Goal: Information Seeking & Learning: Learn about a topic

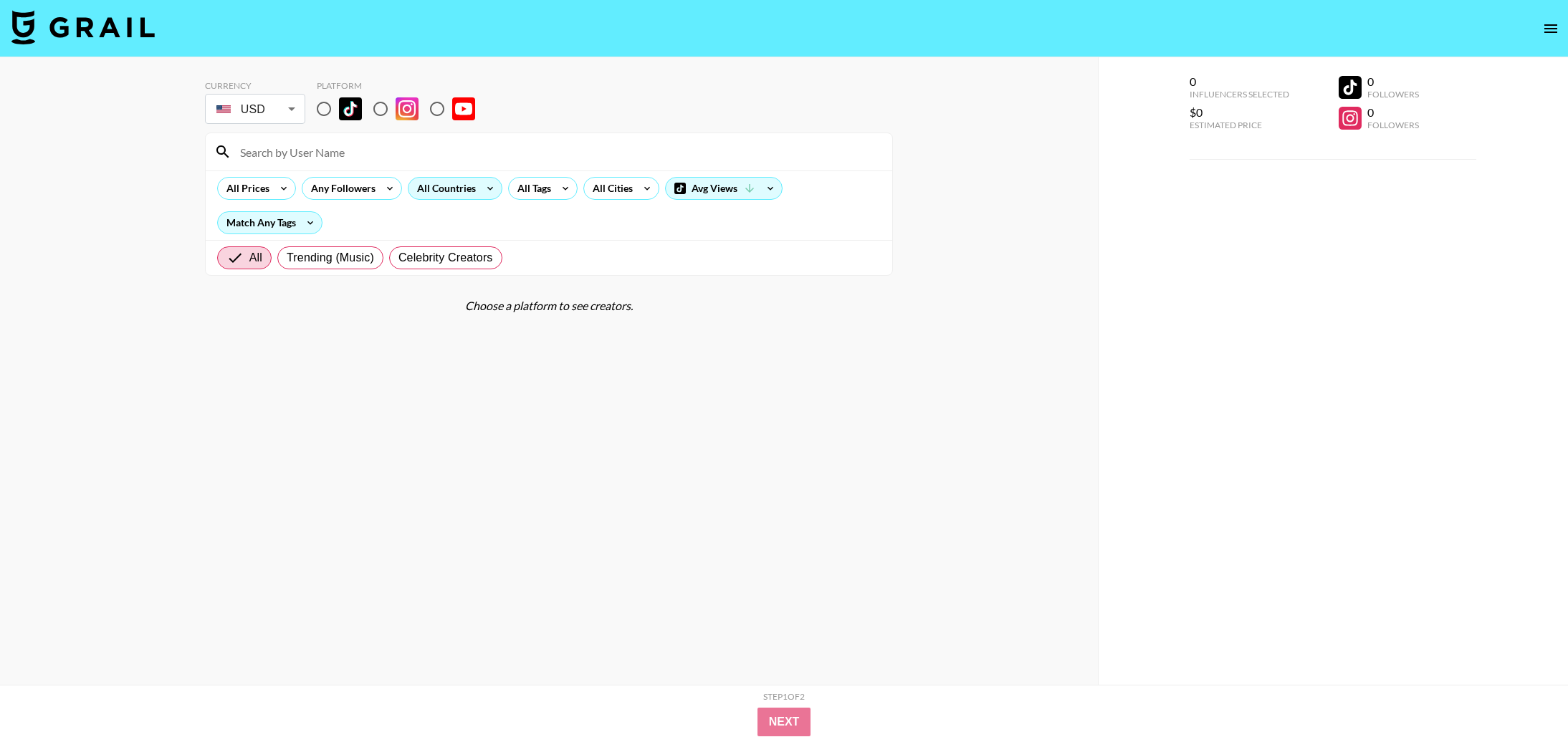
click at [447, 187] on div "All Countries" at bounding box center [443, 189] width 70 height 21
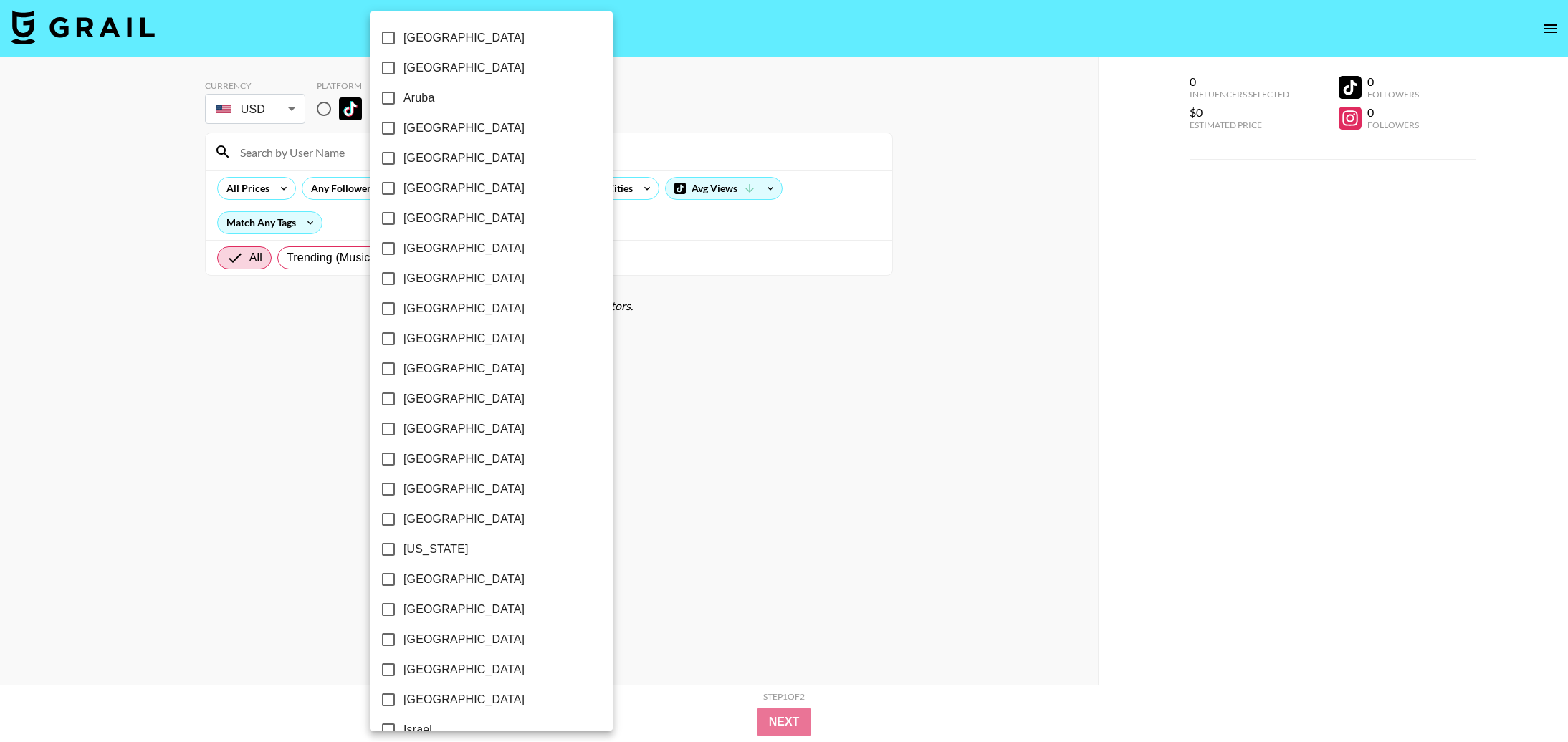
click at [390, 279] on input "[GEOGRAPHIC_DATA]" at bounding box center [388, 279] width 30 height 30
checkbox input "true"
click at [597, 251] on div at bounding box center [784, 371] width 1568 height 742
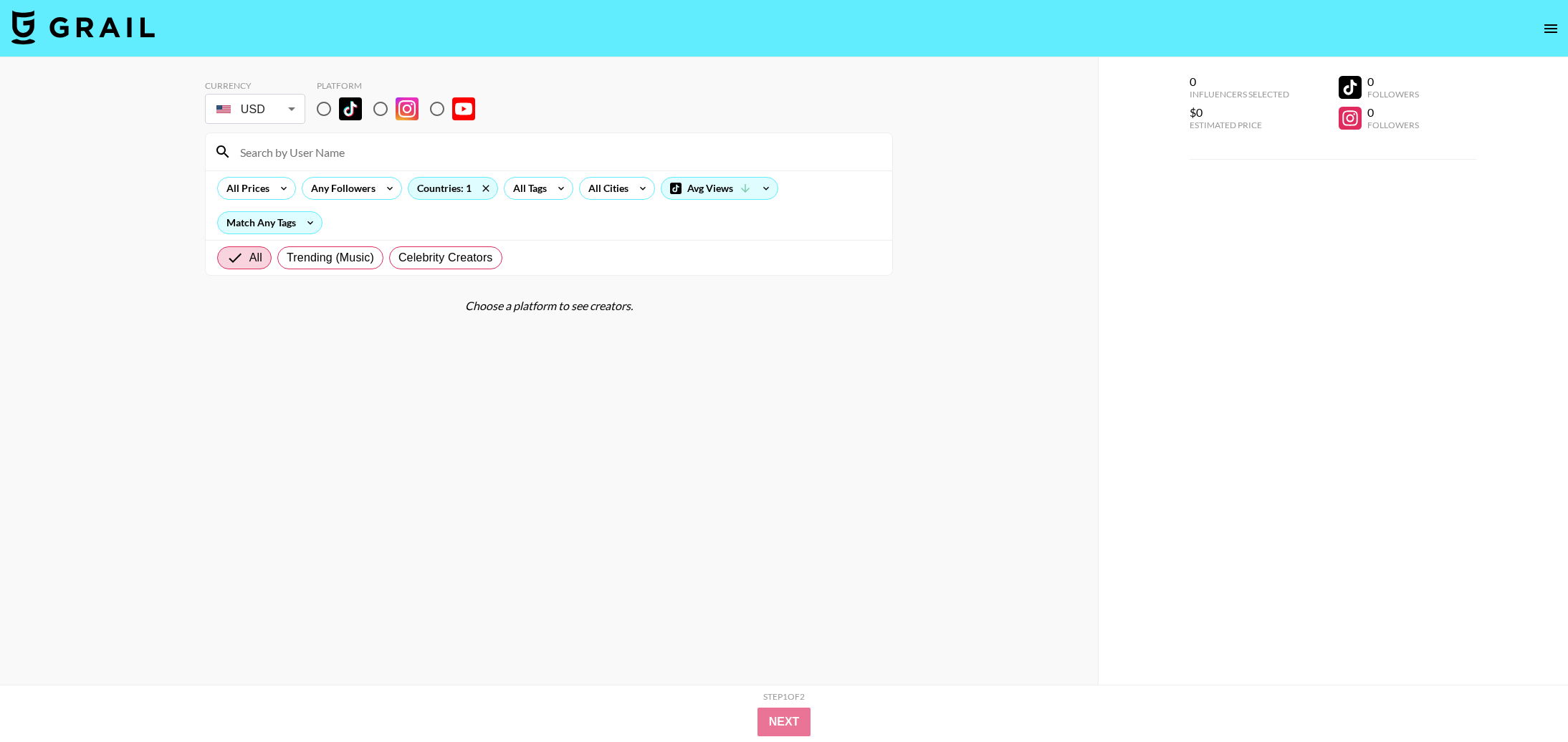
click at [365, 152] on input at bounding box center [557, 152] width 652 height 23
click at [330, 112] on input "radio" at bounding box center [324, 109] width 30 height 30
radio input "true"
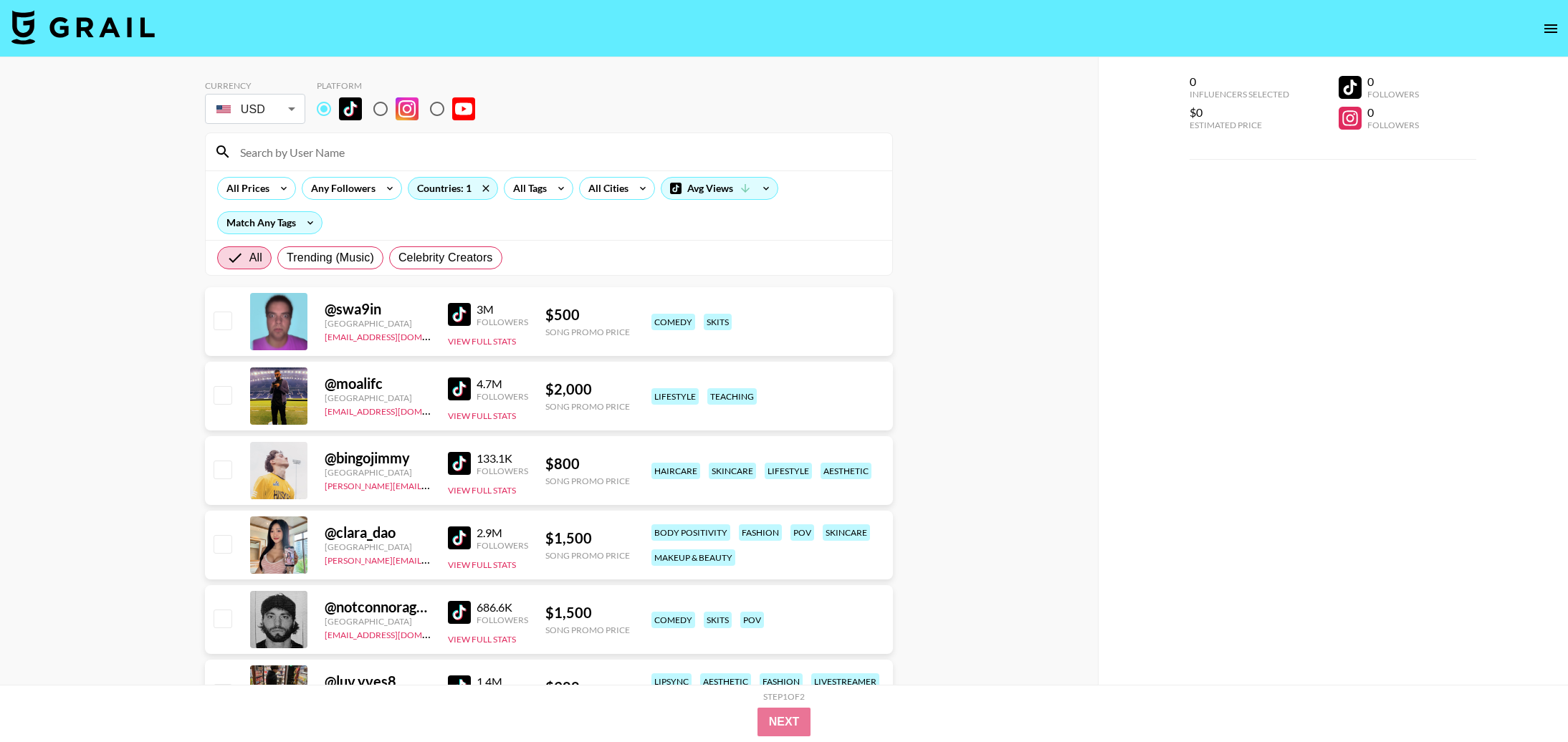
click at [437, 109] on input "radio" at bounding box center [437, 109] width 30 height 30
radio input "true"
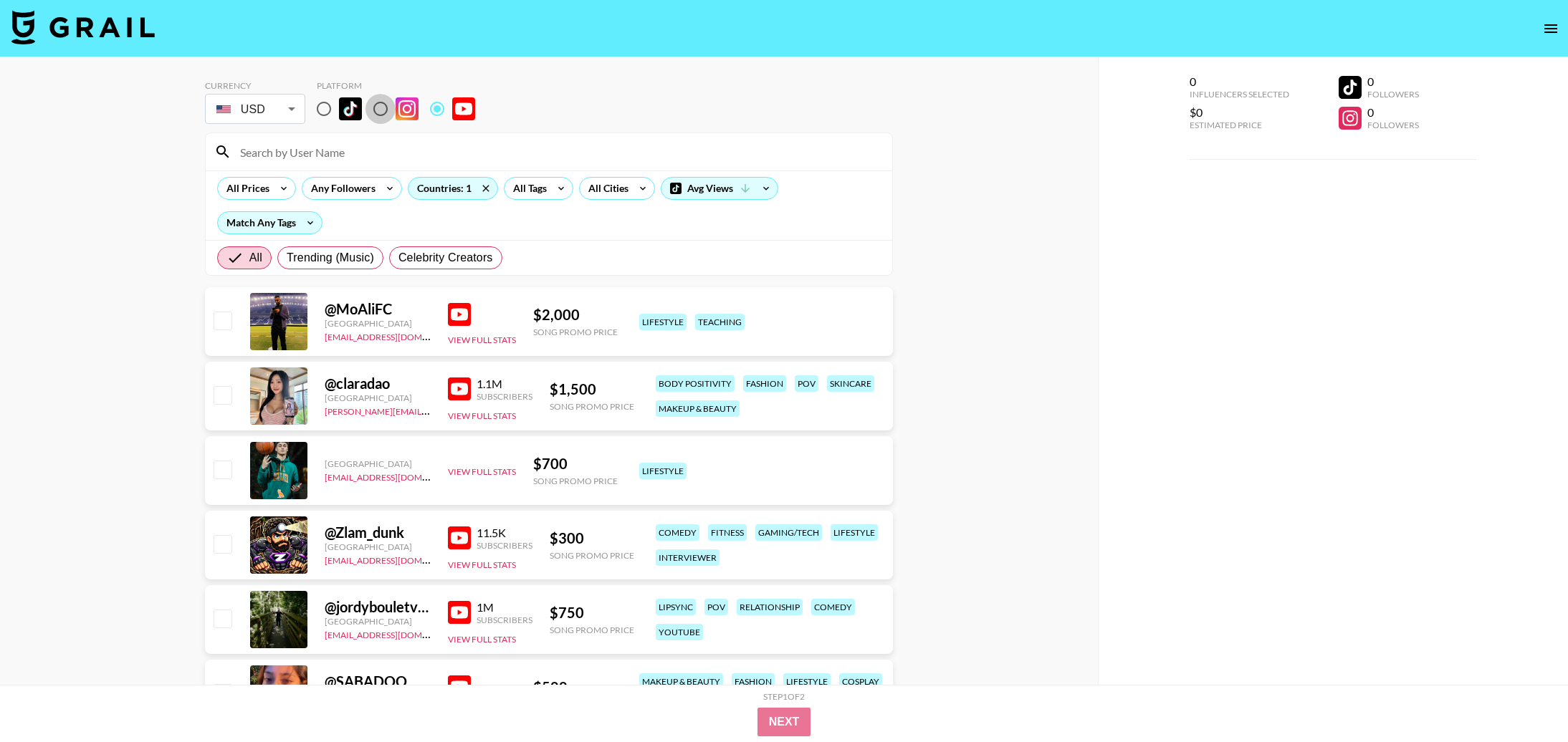
click at [384, 109] on input "radio" at bounding box center [380, 109] width 30 height 30
radio input "true"
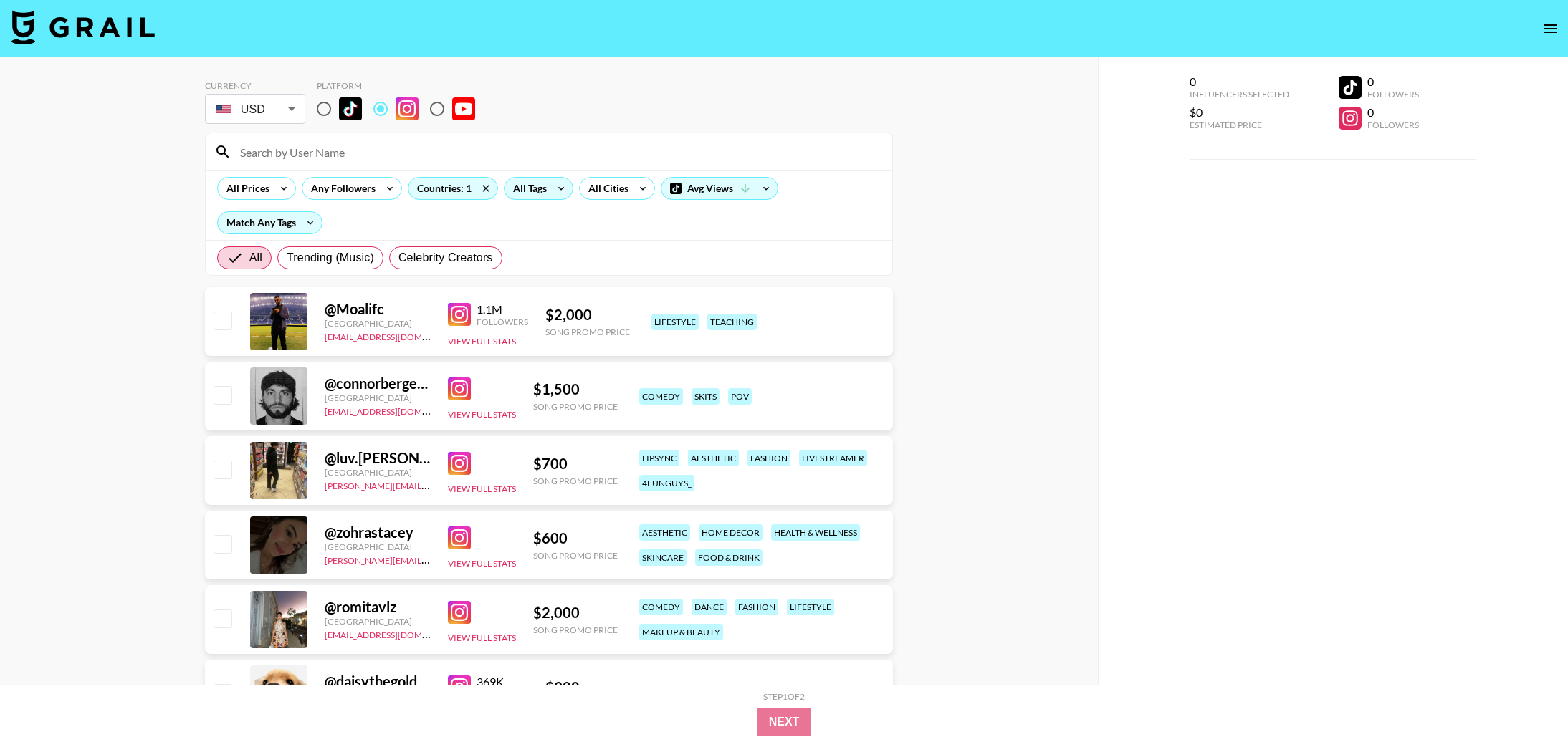
click at [553, 186] on icon at bounding box center [561, 189] width 23 height 21
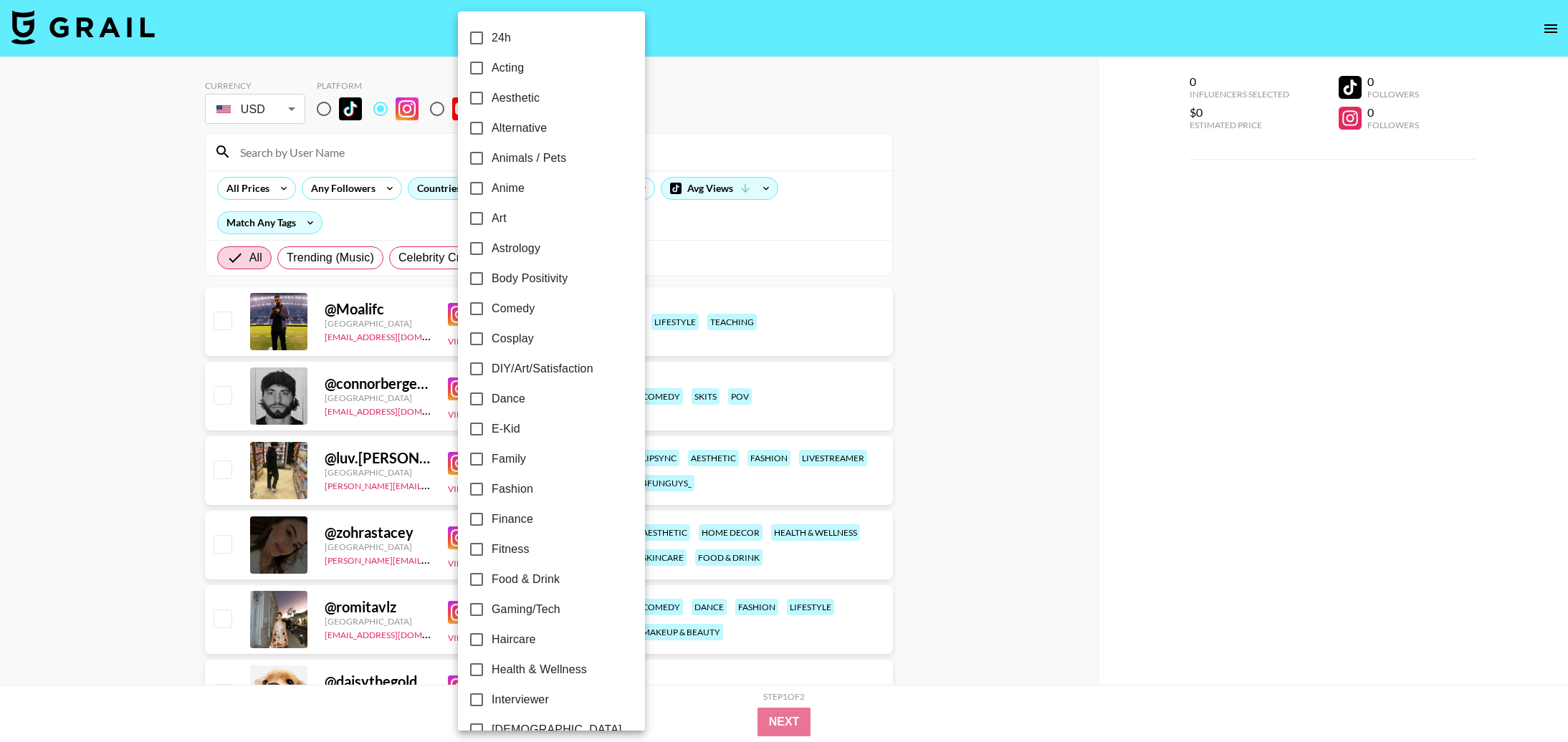
click at [514, 585] on span "Food & Drink" at bounding box center [526, 580] width 68 height 18
click at [491, 585] on input "Food & Drink" at bounding box center [476, 580] width 30 height 30
checkbox input "true"
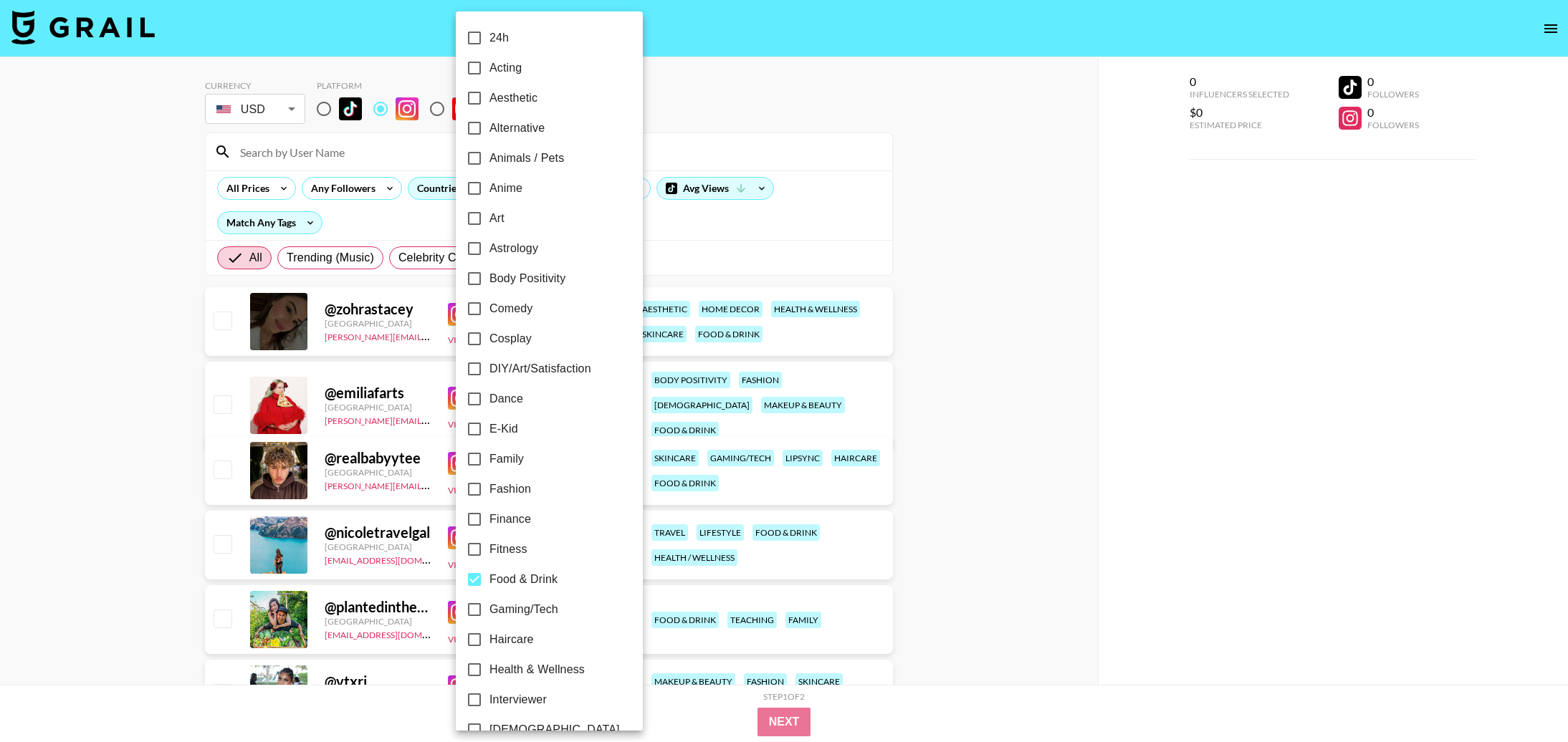
click at [1045, 557] on div at bounding box center [784, 371] width 1568 height 742
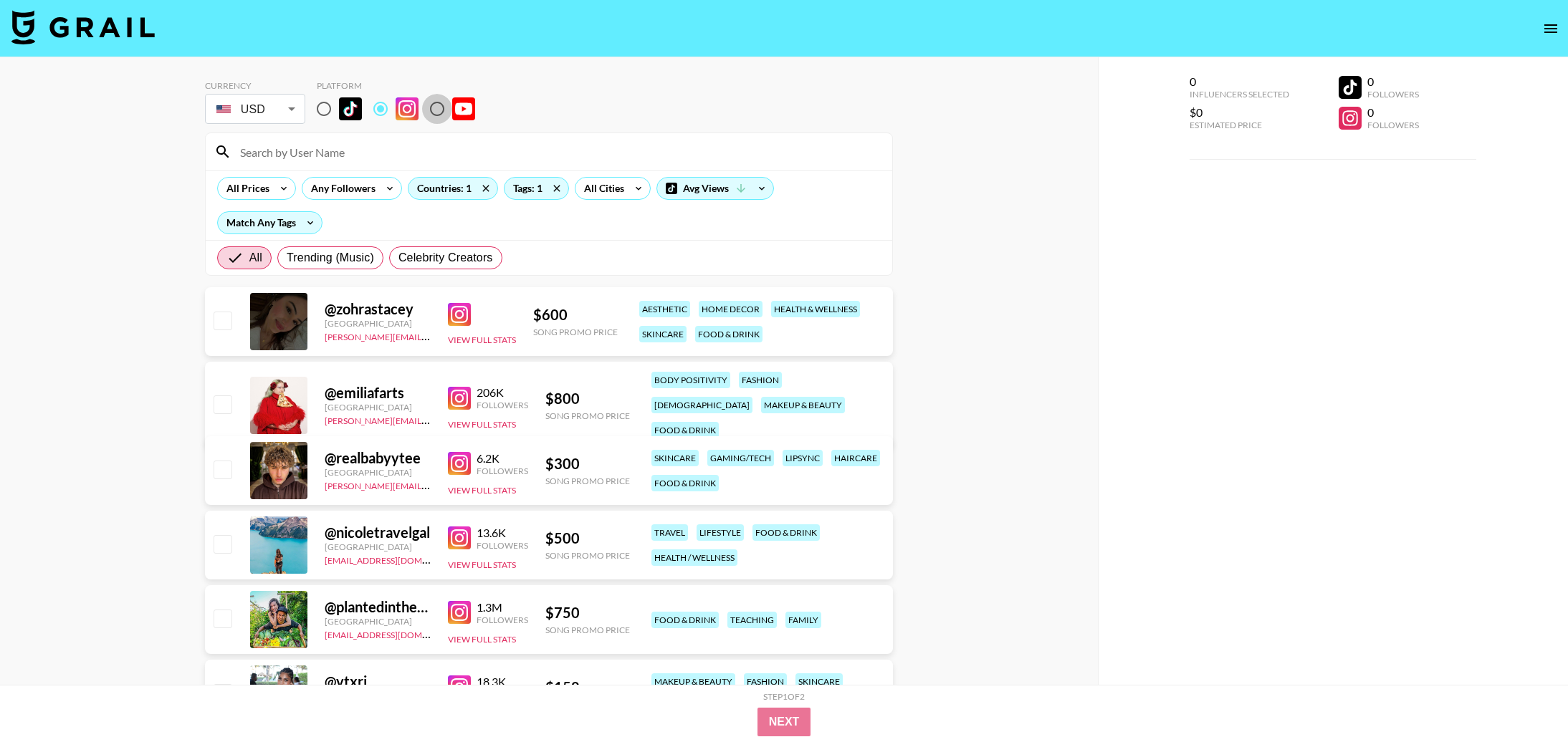
click at [440, 112] on input "radio" at bounding box center [437, 109] width 30 height 30
radio input "true"
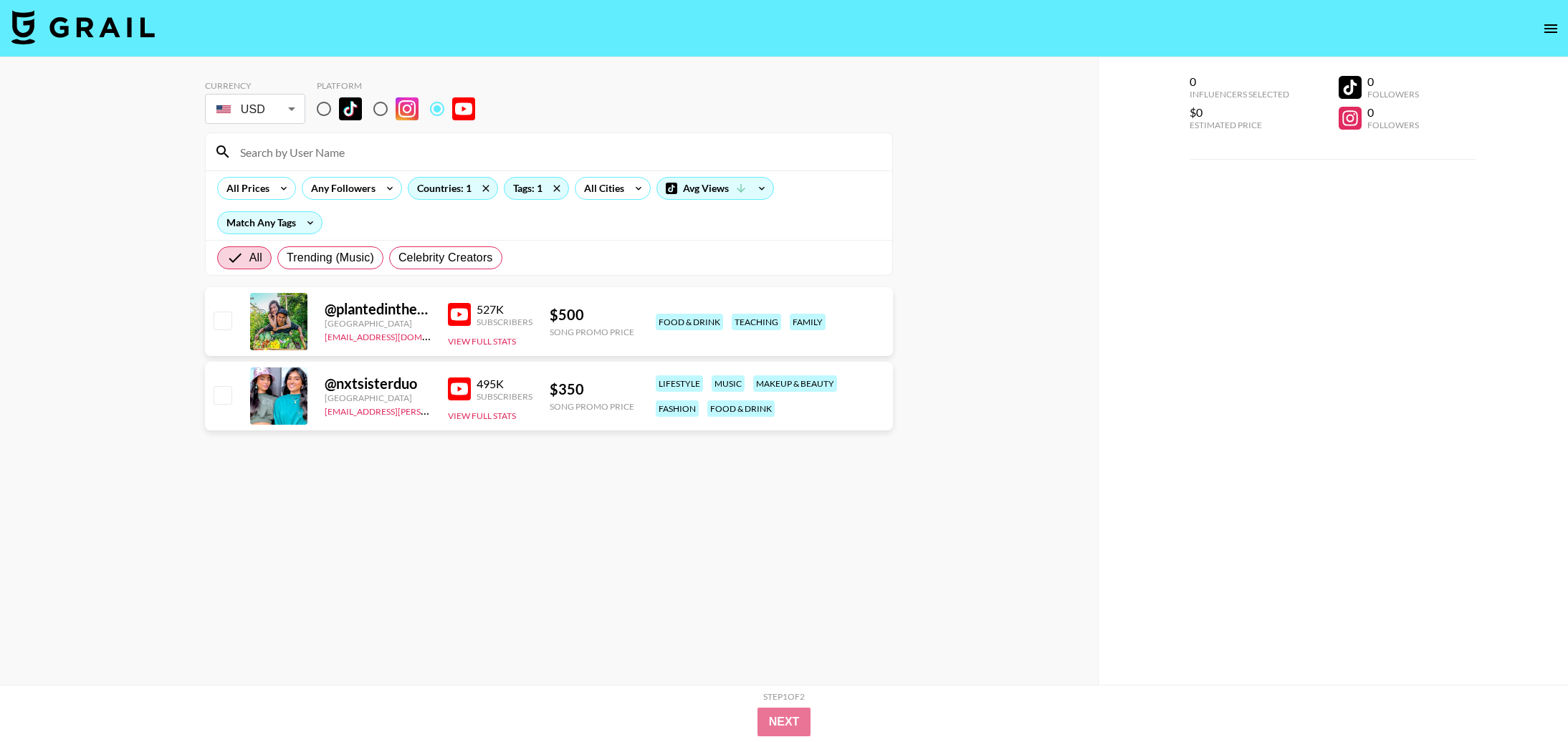
click at [384, 108] on input "radio" at bounding box center [380, 109] width 30 height 30
radio input "true"
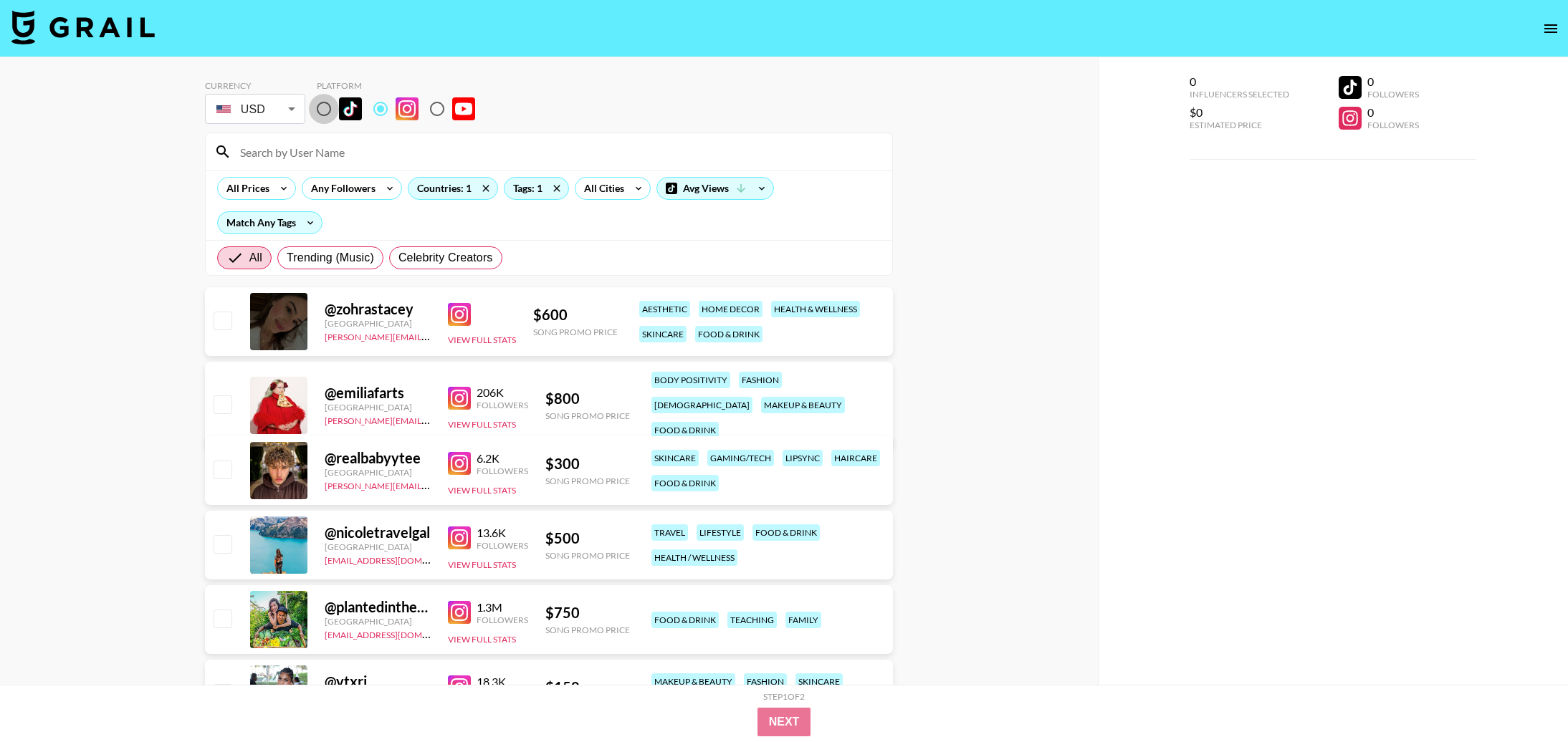
click at [322, 107] on input "radio" at bounding box center [324, 109] width 30 height 30
radio input "true"
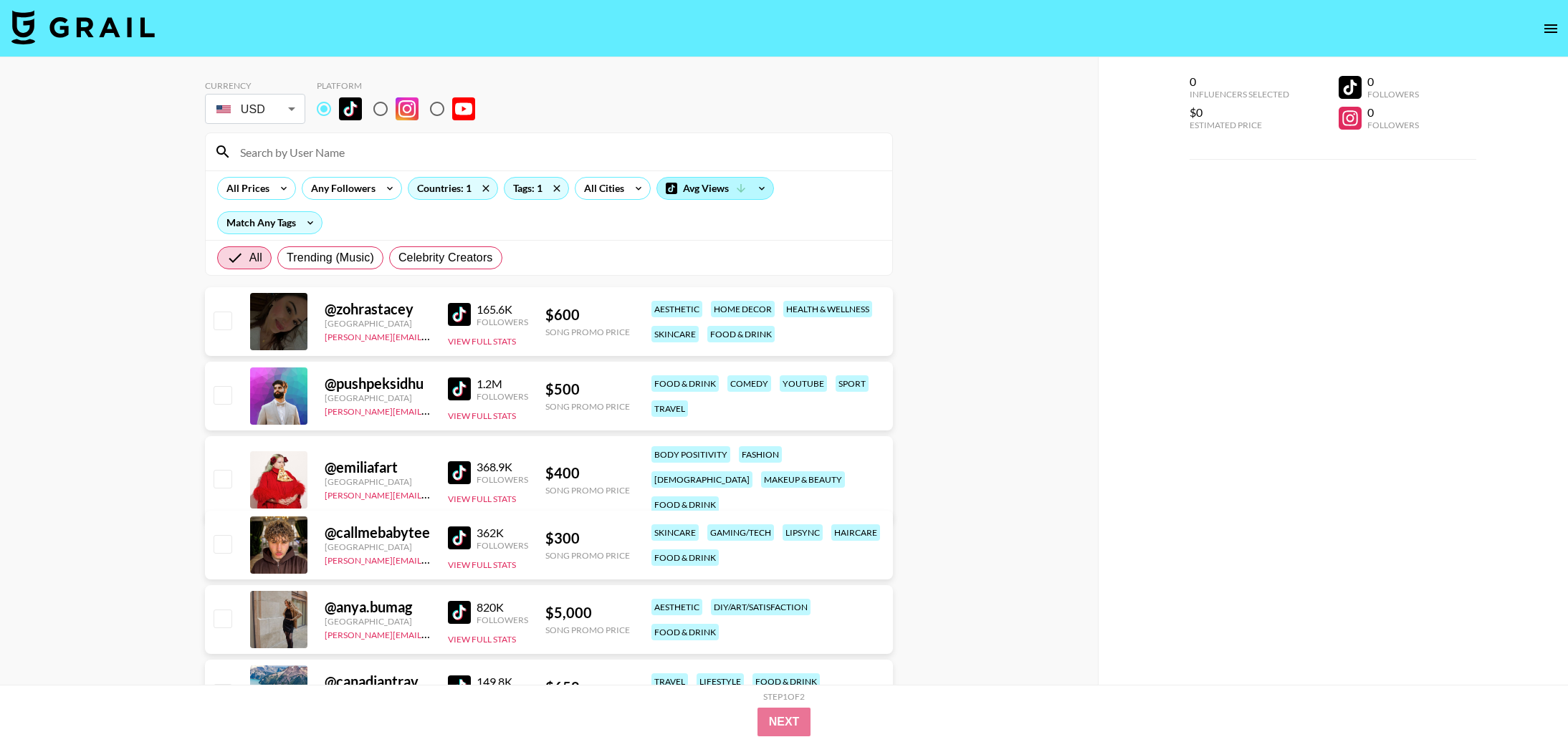
click at [733, 186] on div "Avg Views" at bounding box center [715, 189] width 116 height 21
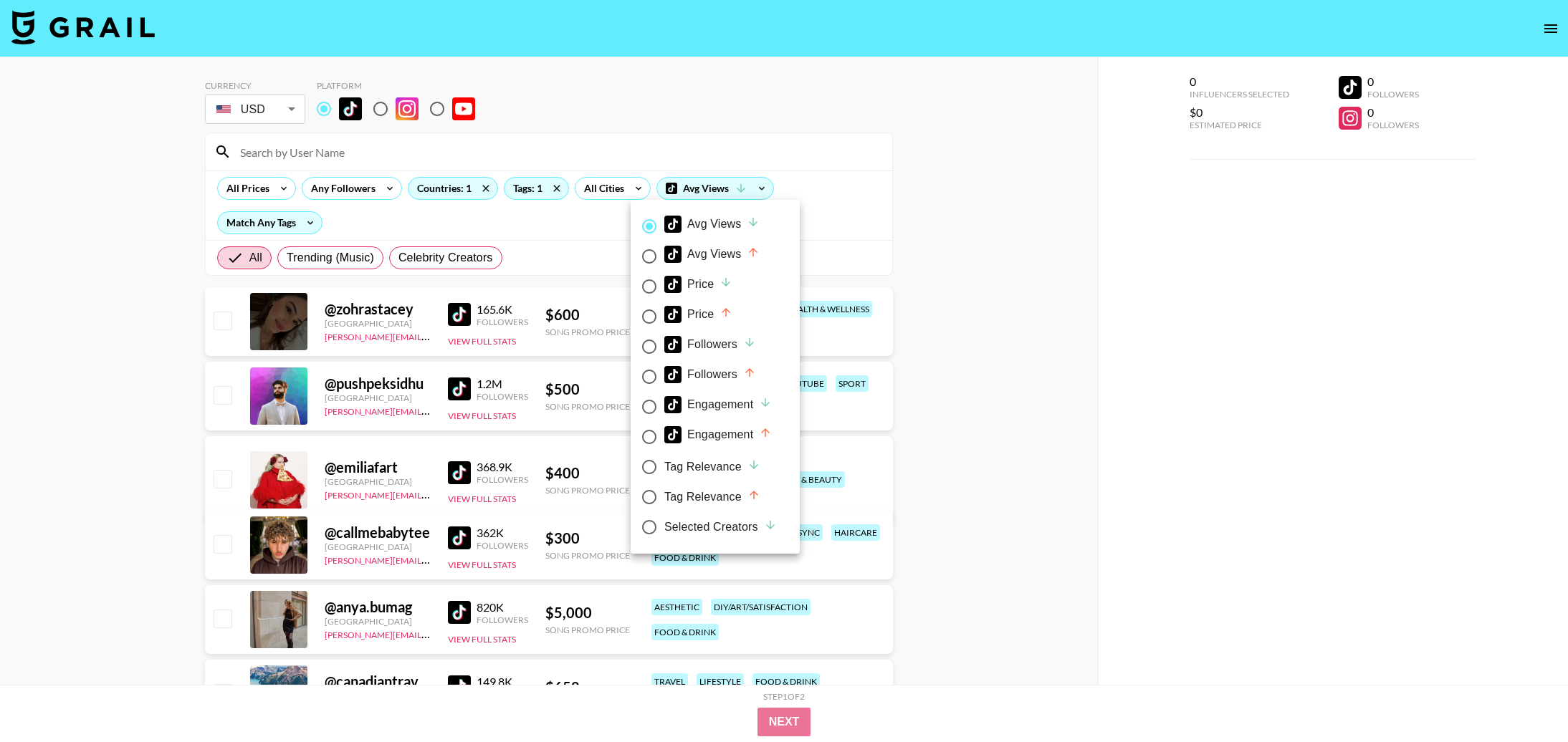
click at [51, 371] on div at bounding box center [784, 371] width 1568 height 742
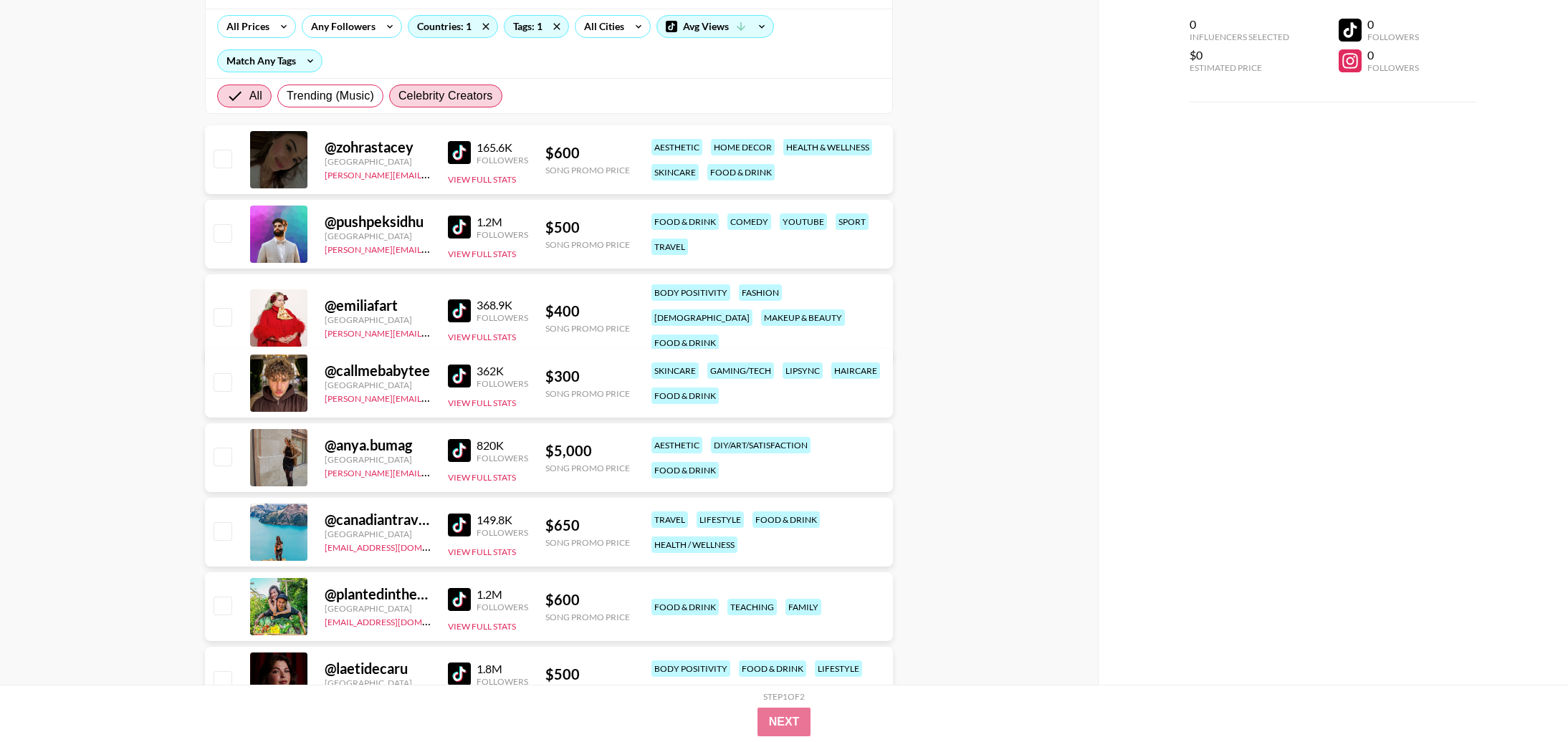
scroll to position [181, 0]
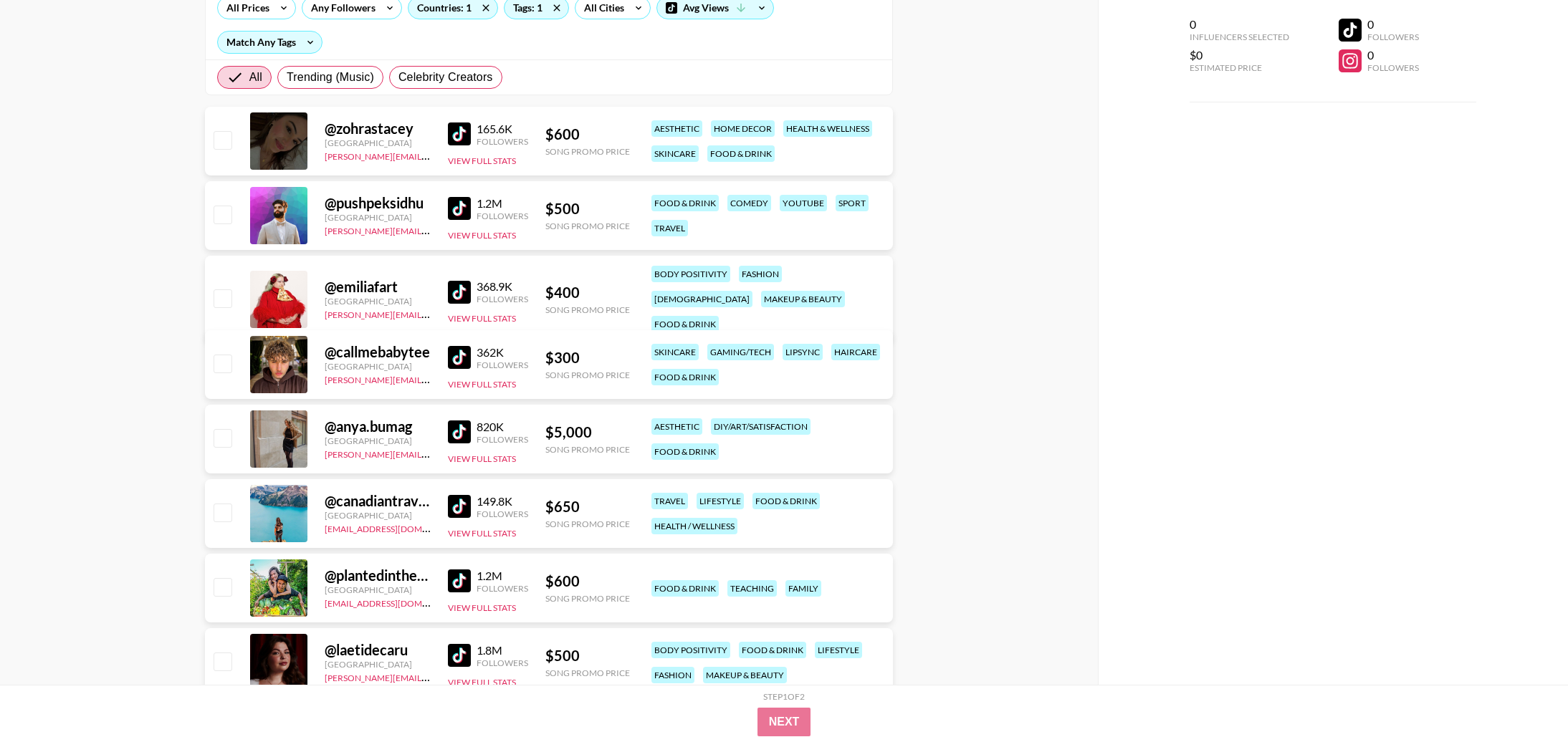
click at [458, 134] on img at bounding box center [459, 134] width 23 height 23
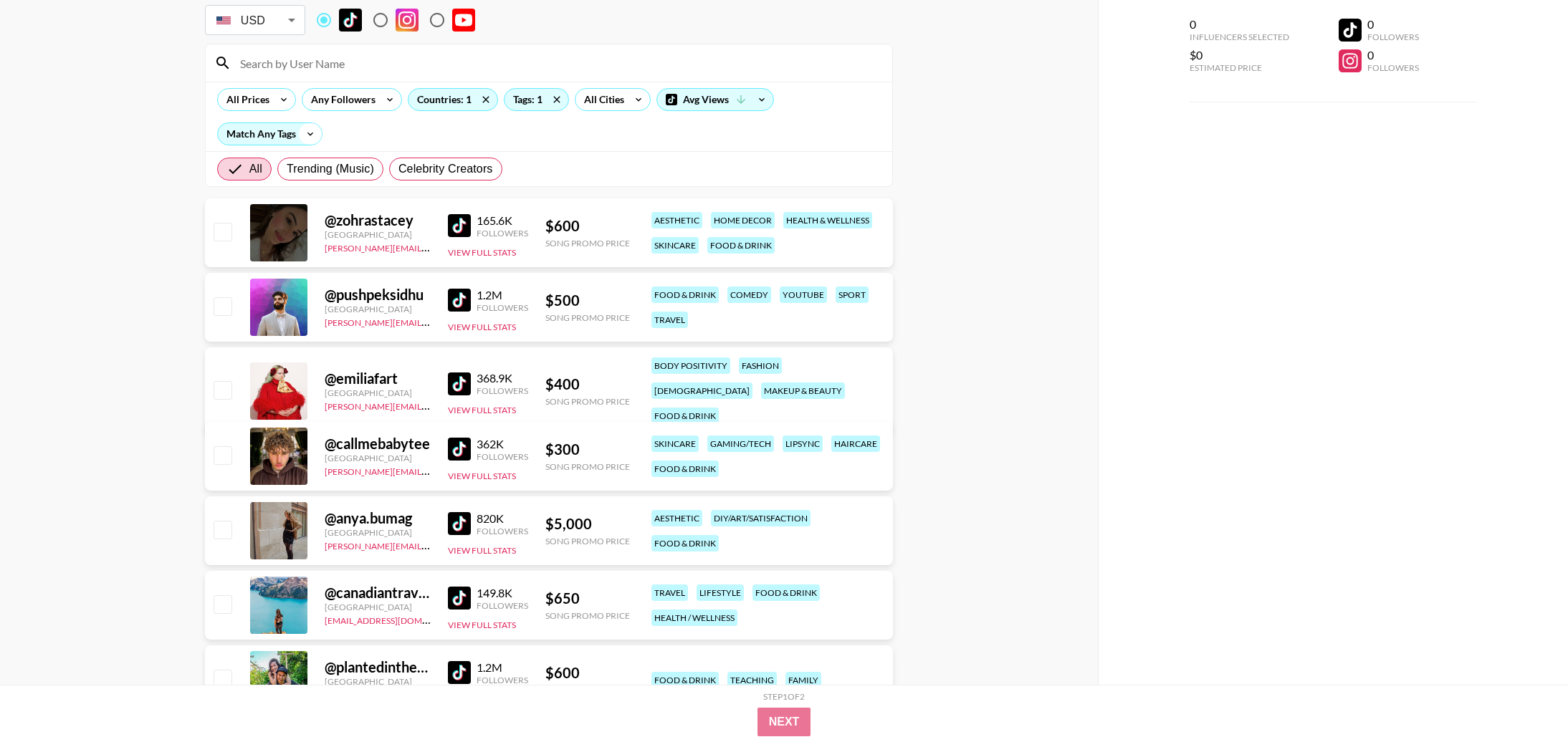
scroll to position [67, 0]
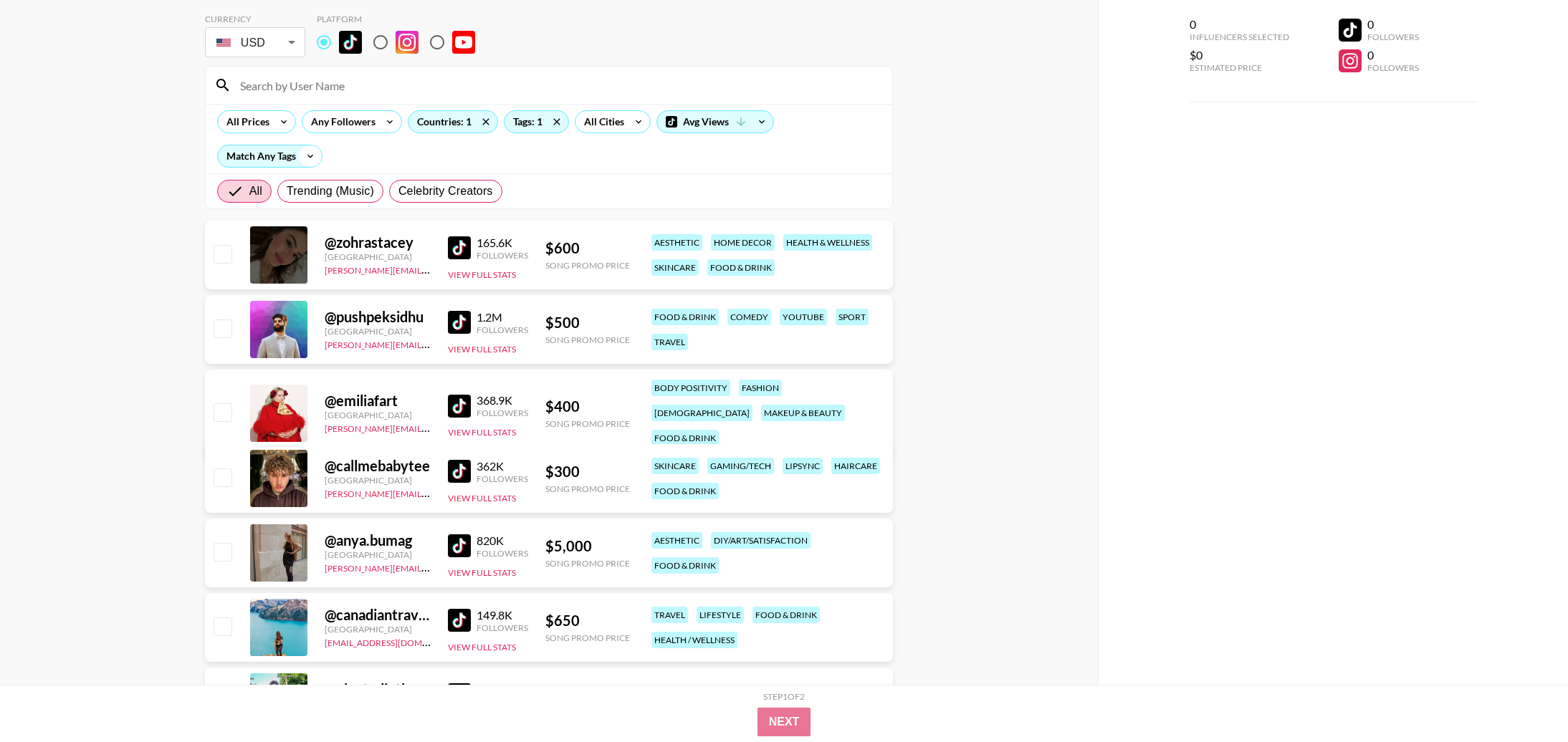
click at [302, 156] on icon at bounding box center [311, 156] width 23 height 21
click at [386, 165] on div at bounding box center [784, 371] width 1568 height 742
click at [440, 191] on span "Celebrity Creators" at bounding box center [446, 191] width 95 height 18
click at [398, 191] on input "Celebrity Creators" at bounding box center [398, 191] width 0 height 0
radio input "true"
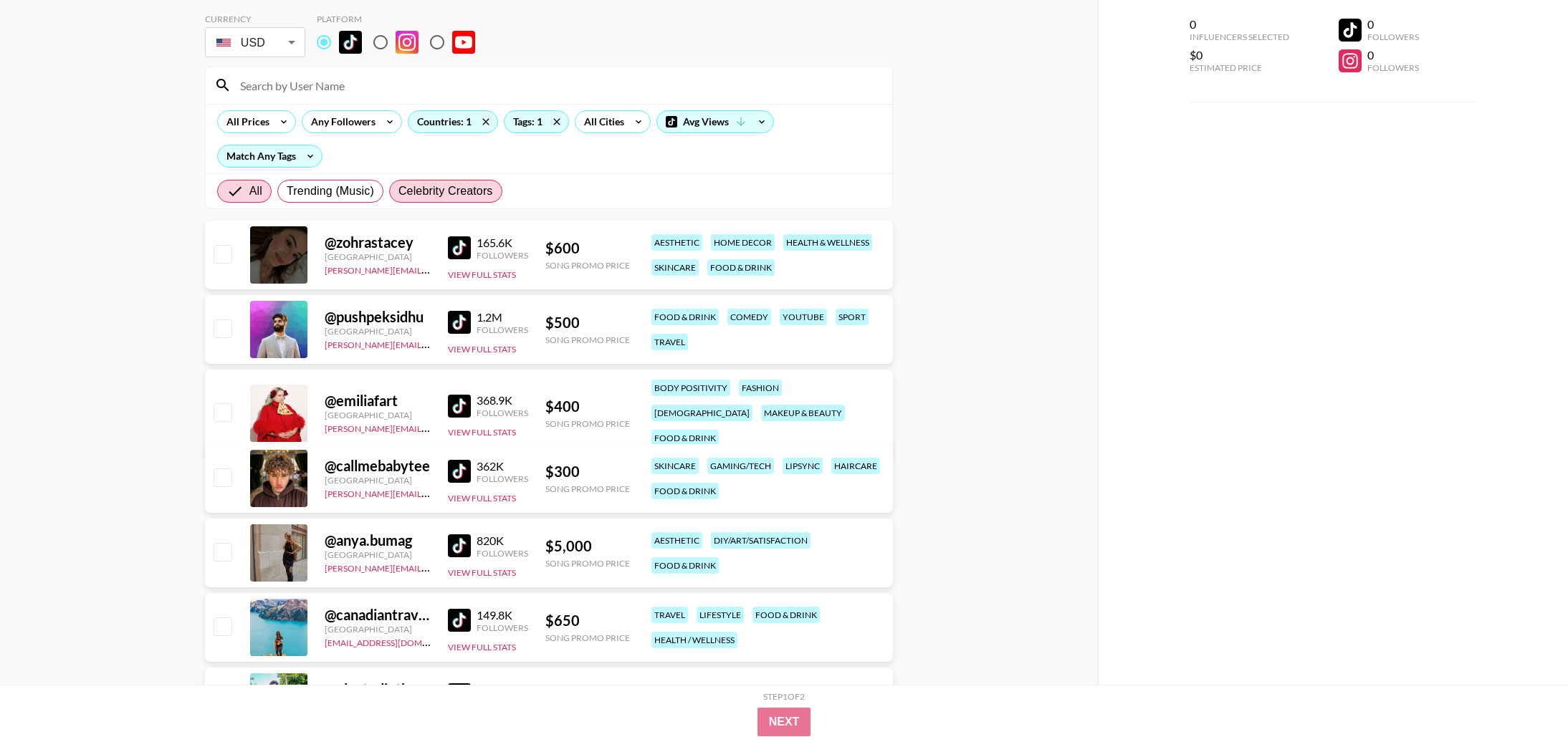
scroll to position [57, 0]
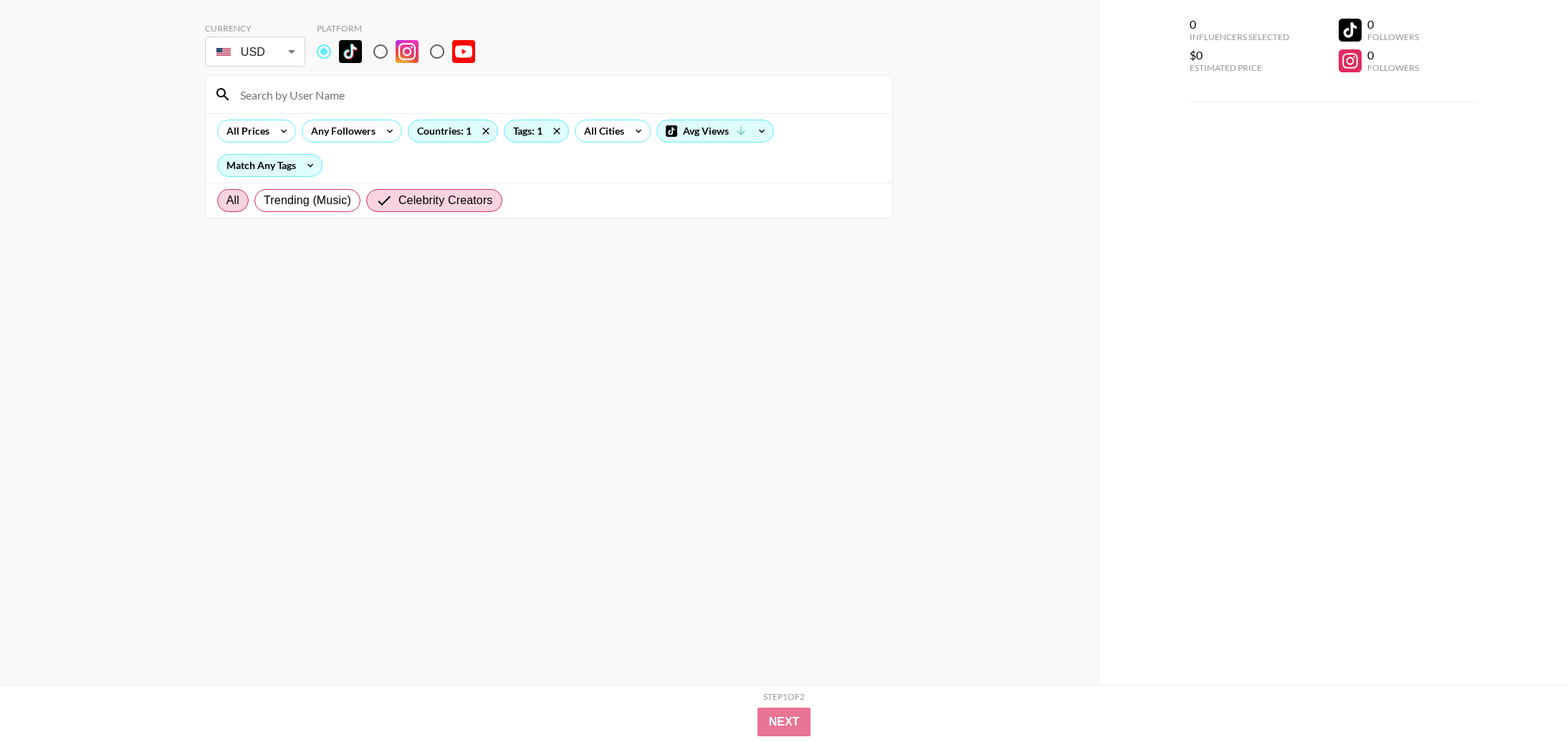
click at [236, 201] on span "All" at bounding box center [233, 201] width 13 height 18
click at [226, 201] on input "All" at bounding box center [226, 201] width 0 height 0
radio input "true"
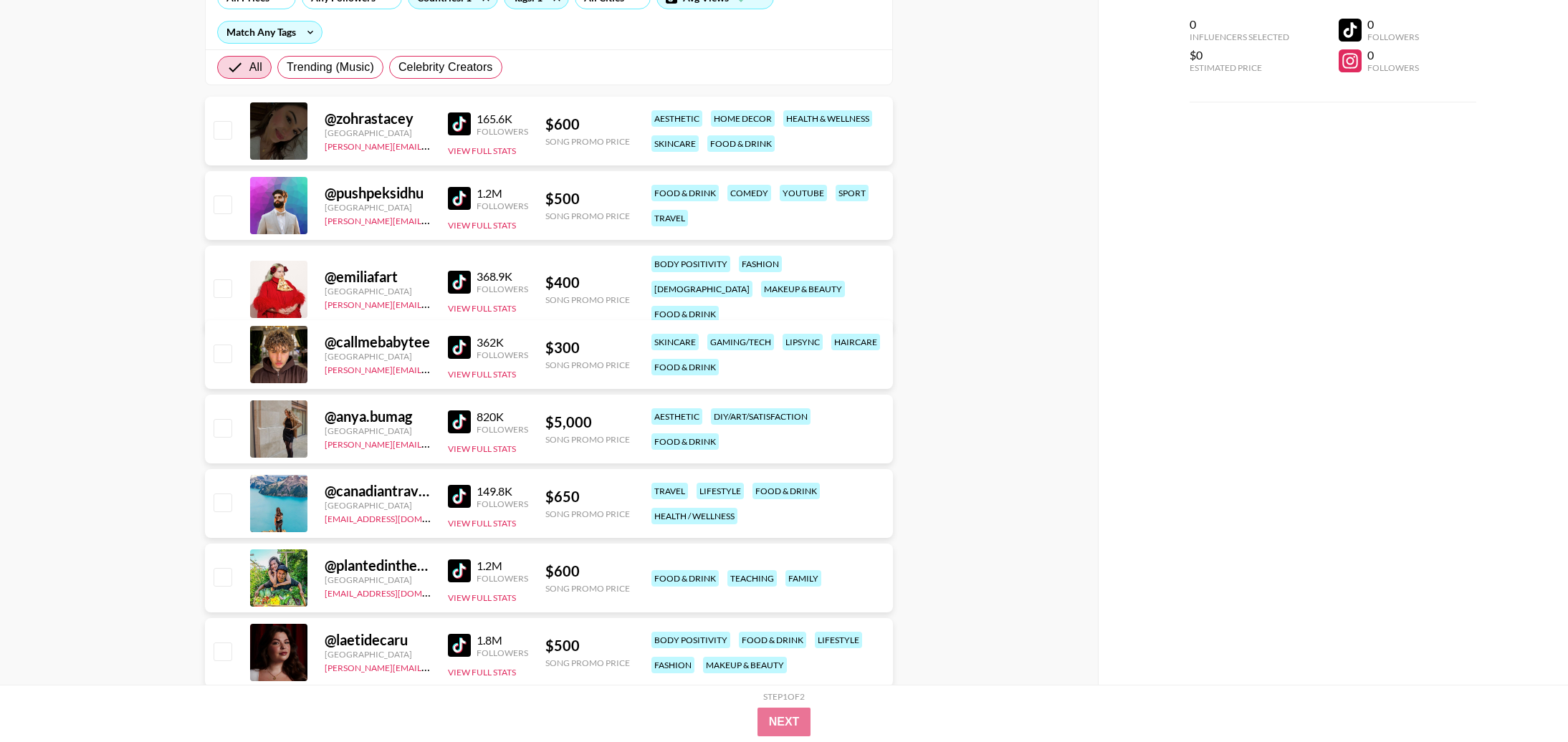
scroll to position [193, 0]
